Goal: Task Accomplishment & Management: Use online tool/utility

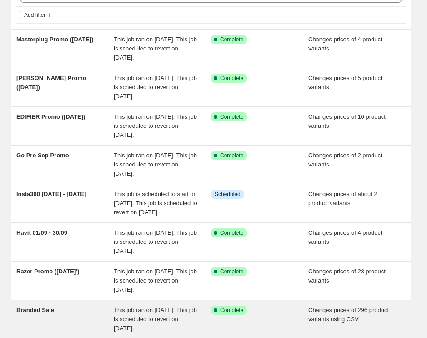
scroll to position [231, 0]
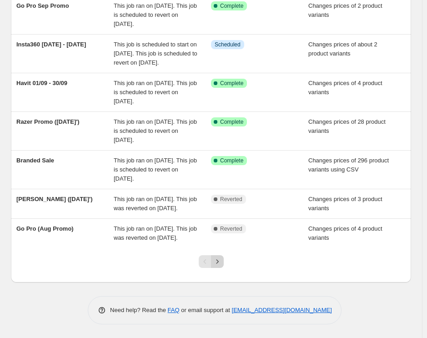
click at [218, 265] on icon "Next" at bounding box center [217, 261] width 9 height 9
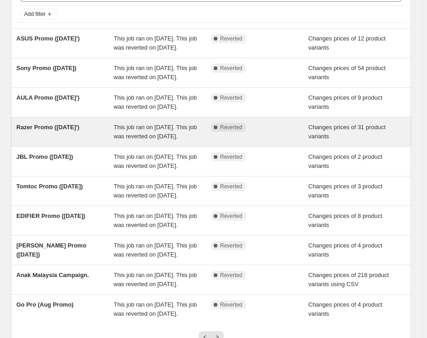
scroll to position [221, 0]
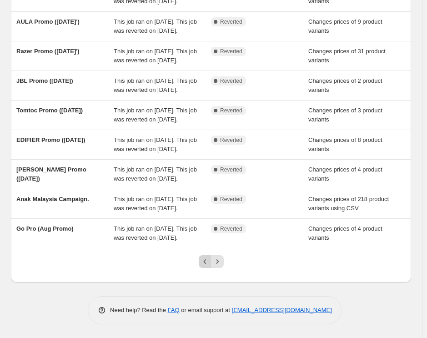
click at [204, 259] on icon "Previous" at bounding box center [205, 261] width 9 height 9
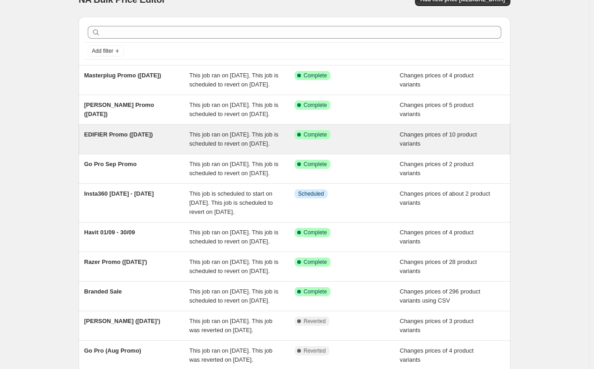
scroll to position [63, 0]
